Goal: Contribute content

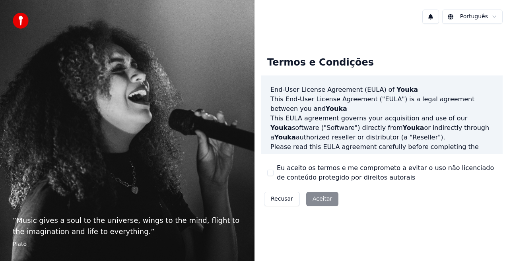
click at [268, 173] on button "Eu aceito os termos e me comprometo a evitar o uso não licenciado de conteúdo p…" at bounding box center [270, 173] width 6 height 6
click at [316, 196] on button "Aceitar" at bounding box center [322, 199] width 32 height 14
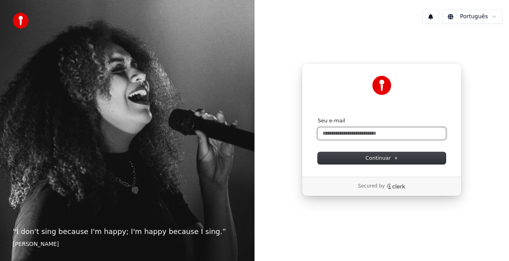
click at [430, 132] on input "Seu e-mail" at bounding box center [382, 134] width 128 height 12
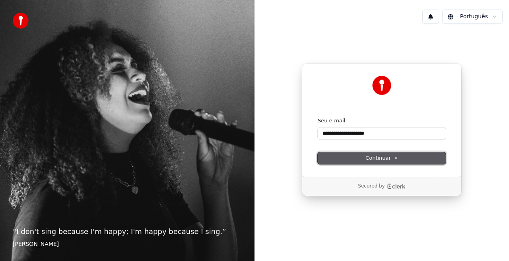
click at [391, 157] on span "Continuar" at bounding box center [381, 158] width 33 height 7
type input "**********"
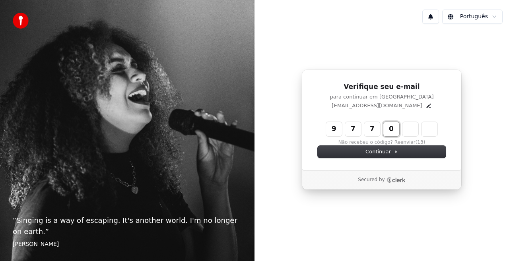
click at [390, 132] on input "****" at bounding box center [389, 129] width 127 height 14
type input "******"
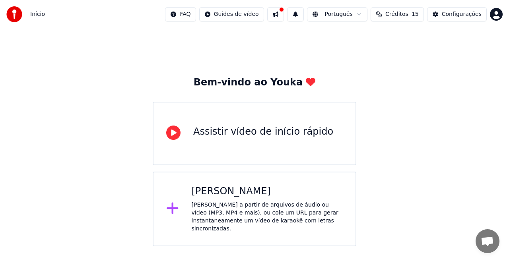
click at [477, 15] on div "Configurações" at bounding box center [462, 14] width 40 height 8
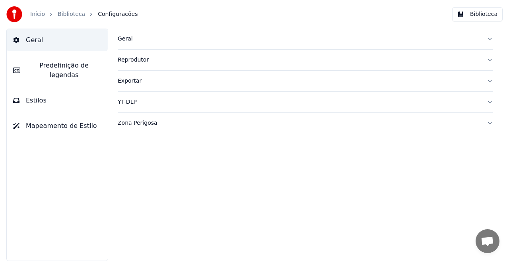
click at [74, 17] on link "Biblioteca" at bounding box center [71, 14] width 27 height 8
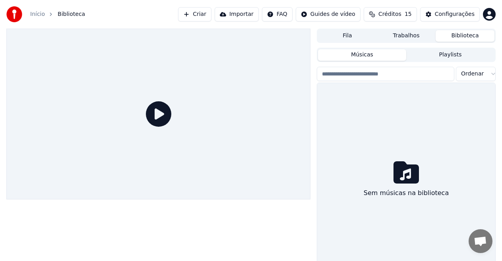
click at [259, 12] on button "Importar" at bounding box center [237, 14] width 44 height 14
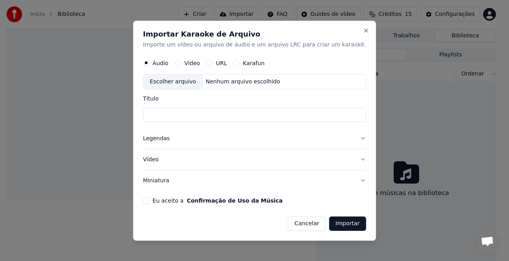
click at [200, 82] on div "Escolher arquivo" at bounding box center [172, 82] width 59 height 14
click at [240, 63] on button "Karafun" at bounding box center [236, 63] width 6 height 6
click at [178, 79] on div "Escolher arquivo" at bounding box center [172, 82] width 59 height 14
click at [362, 30] on button "Close" at bounding box center [365, 30] width 6 height 6
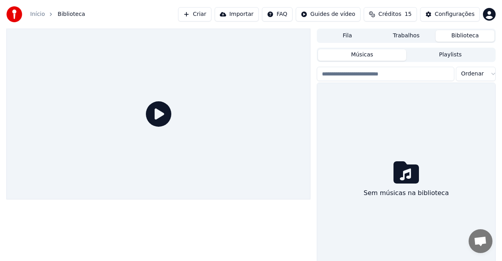
click at [211, 17] on button "Criar" at bounding box center [194, 14] width 33 height 14
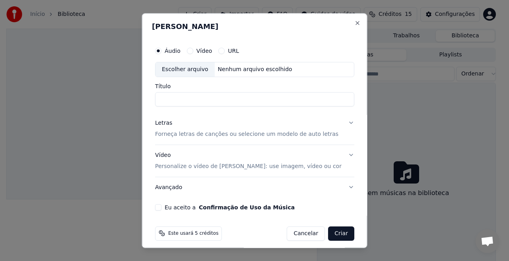
click at [206, 72] on div "Escolher arquivo" at bounding box center [184, 69] width 59 height 14
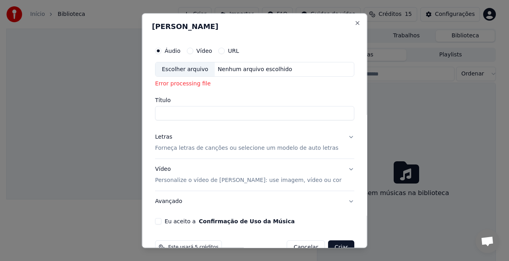
click at [303, 244] on button "Cancelar" at bounding box center [306, 248] width 38 height 14
